Goal: Task Accomplishment & Management: Manage account settings

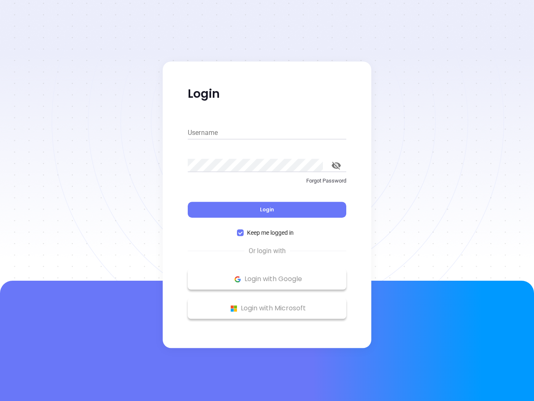
click at [267, 200] on div "Login" at bounding box center [267, 205] width 159 height 26
click at [267, 133] on input "Username" at bounding box center [267, 132] width 159 height 13
click at [336, 165] on icon "toggle password visibility" at bounding box center [336, 165] width 9 height 8
click at [267, 209] on span "Login" at bounding box center [267, 209] width 14 height 7
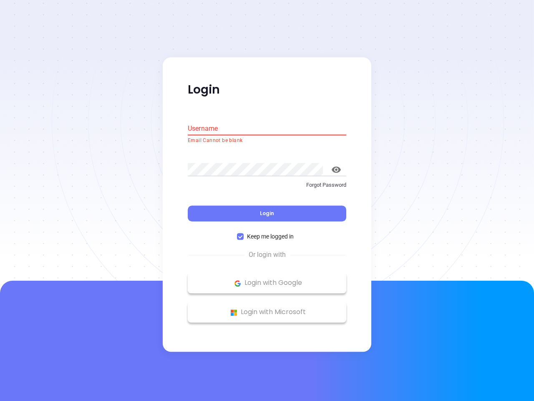
click at [267, 232] on span "Keep me logged in" at bounding box center [270, 236] width 53 height 9
click at [244, 233] on input "Keep me logged in" at bounding box center [240, 236] width 7 height 7
checkbox input "false"
click at [267, 279] on p "Login with Google" at bounding box center [267, 283] width 150 height 13
click at [267, 308] on p "Login with Microsoft" at bounding box center [267, 312] width 150 height 13
